Goal: Find specific page/section: Find specific page/section

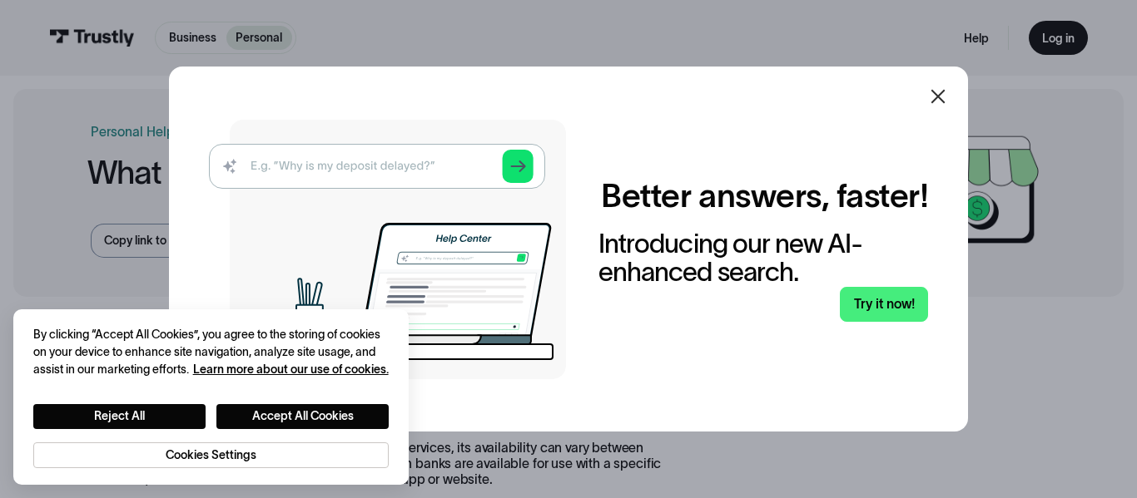
click at [937, 90] on icon at bounding box center [938, 97] width 20 height 20
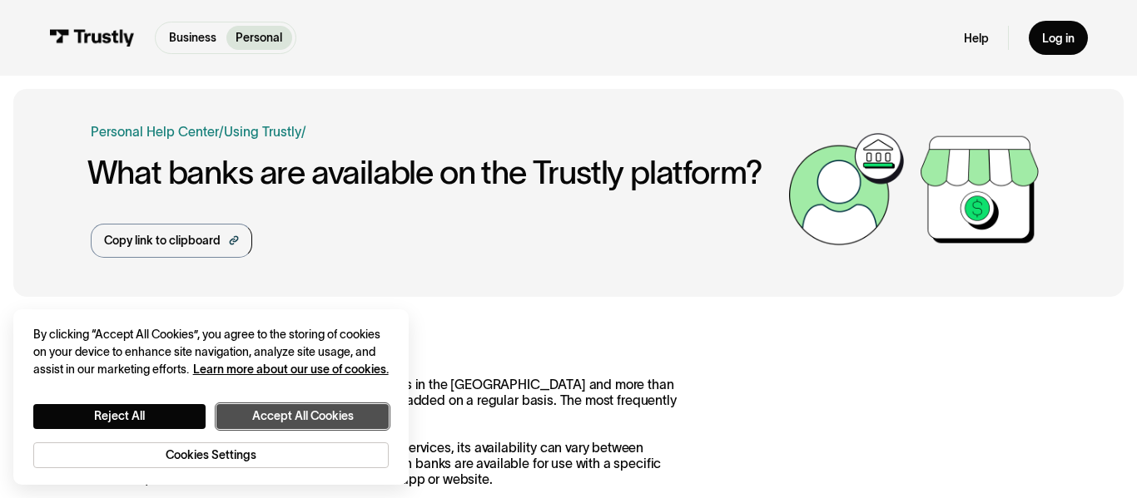
click at [280, 405] on button "Accept All Cookies" at bounding box center [302, 416] width 172 height 25
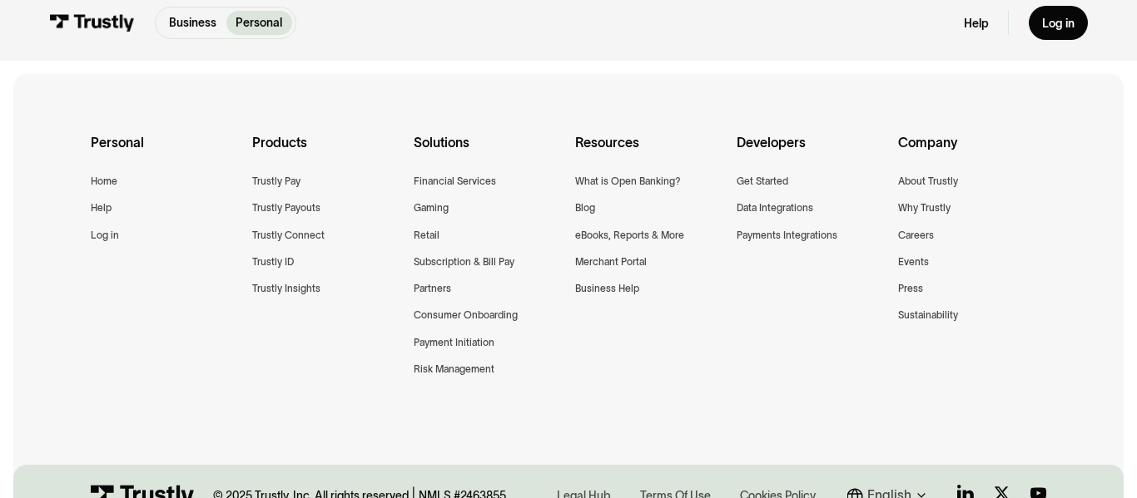
scroll to position [2330, 0]
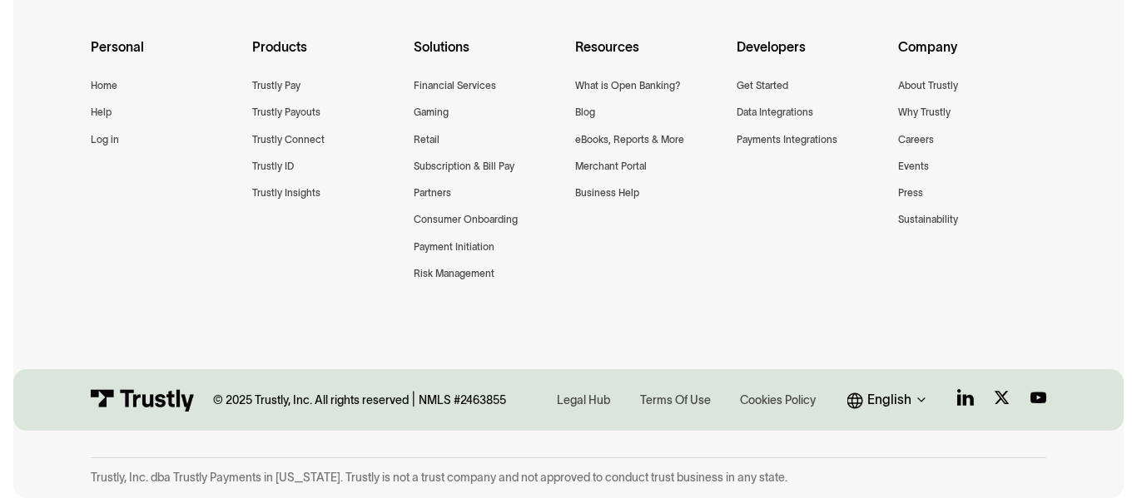
click at [894, 410] on div "English" at bounding box center [889, 400] width 44 height 21
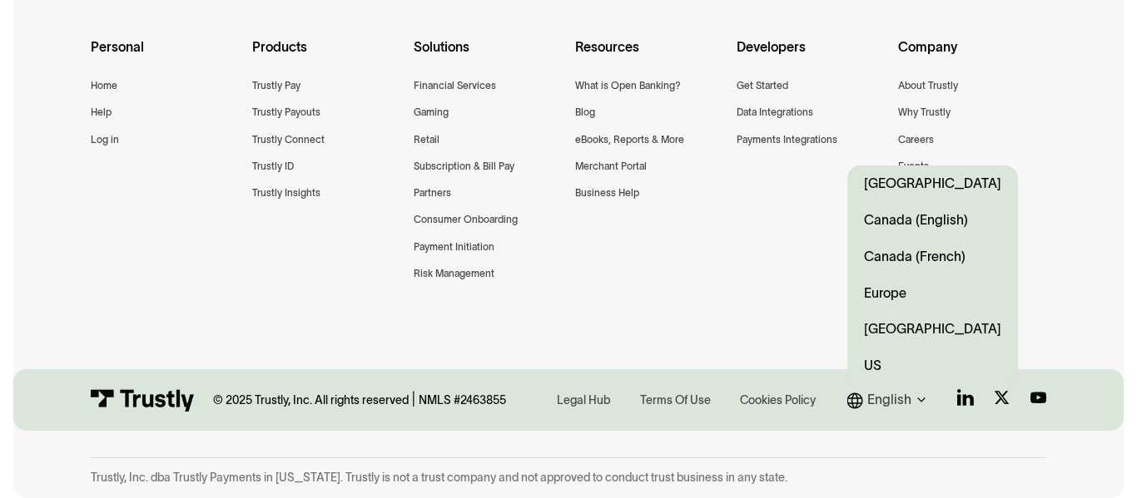
click at [910, 287] on link "Europe" at bounding box center [932, 293] width 171 height 37
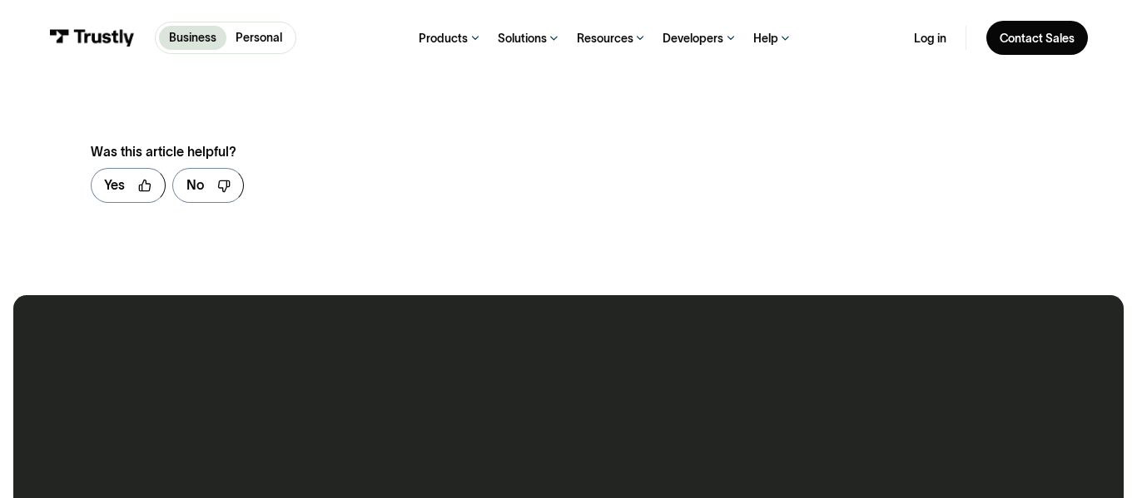
scroll to position [1817, 0]
